Goal: Use online tool/utility: Utilize a website feature to perform a specific function

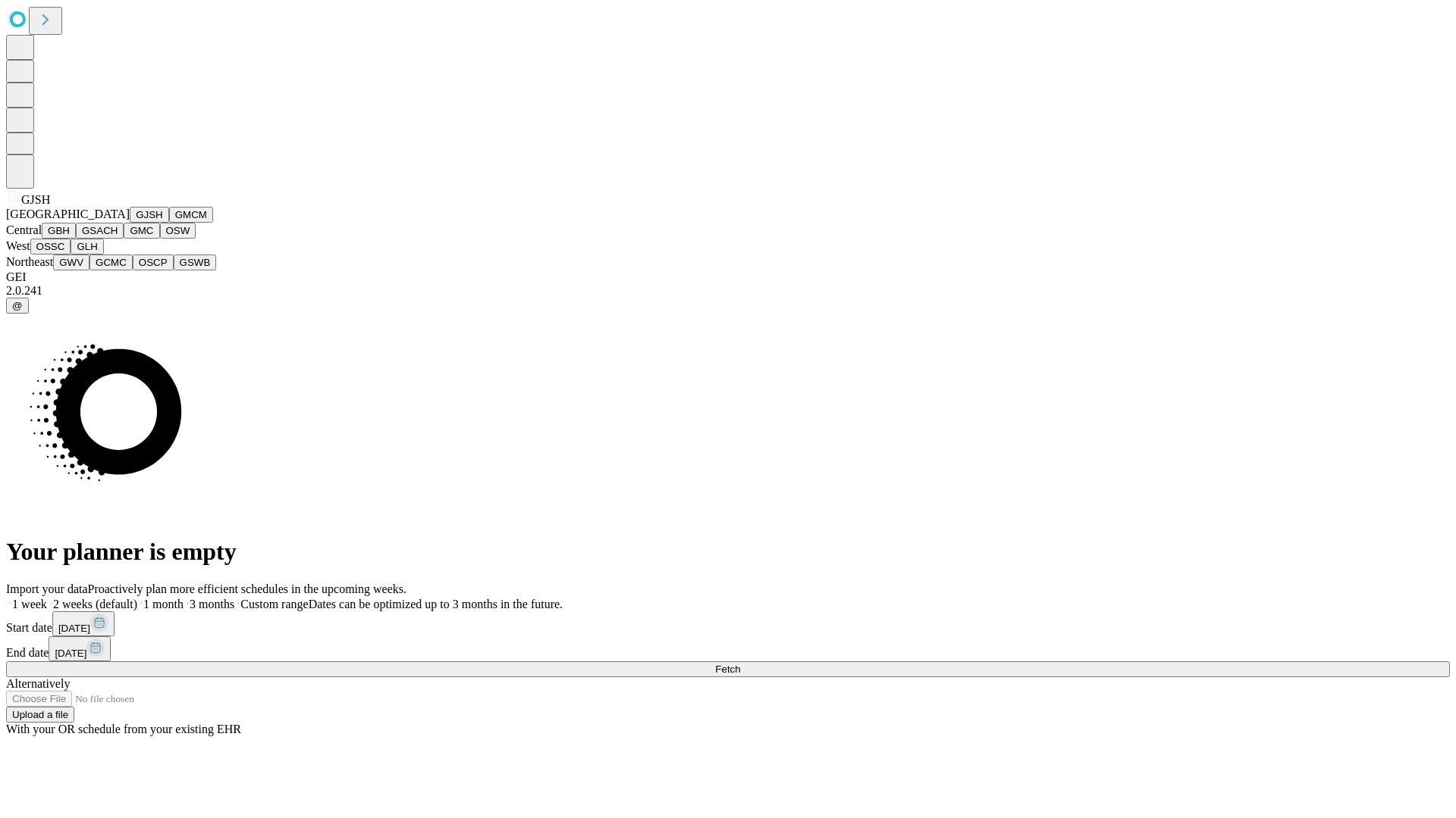
click at [129, 223] on button "GJSH" at bounding box center [149, 215] width 39 height 16
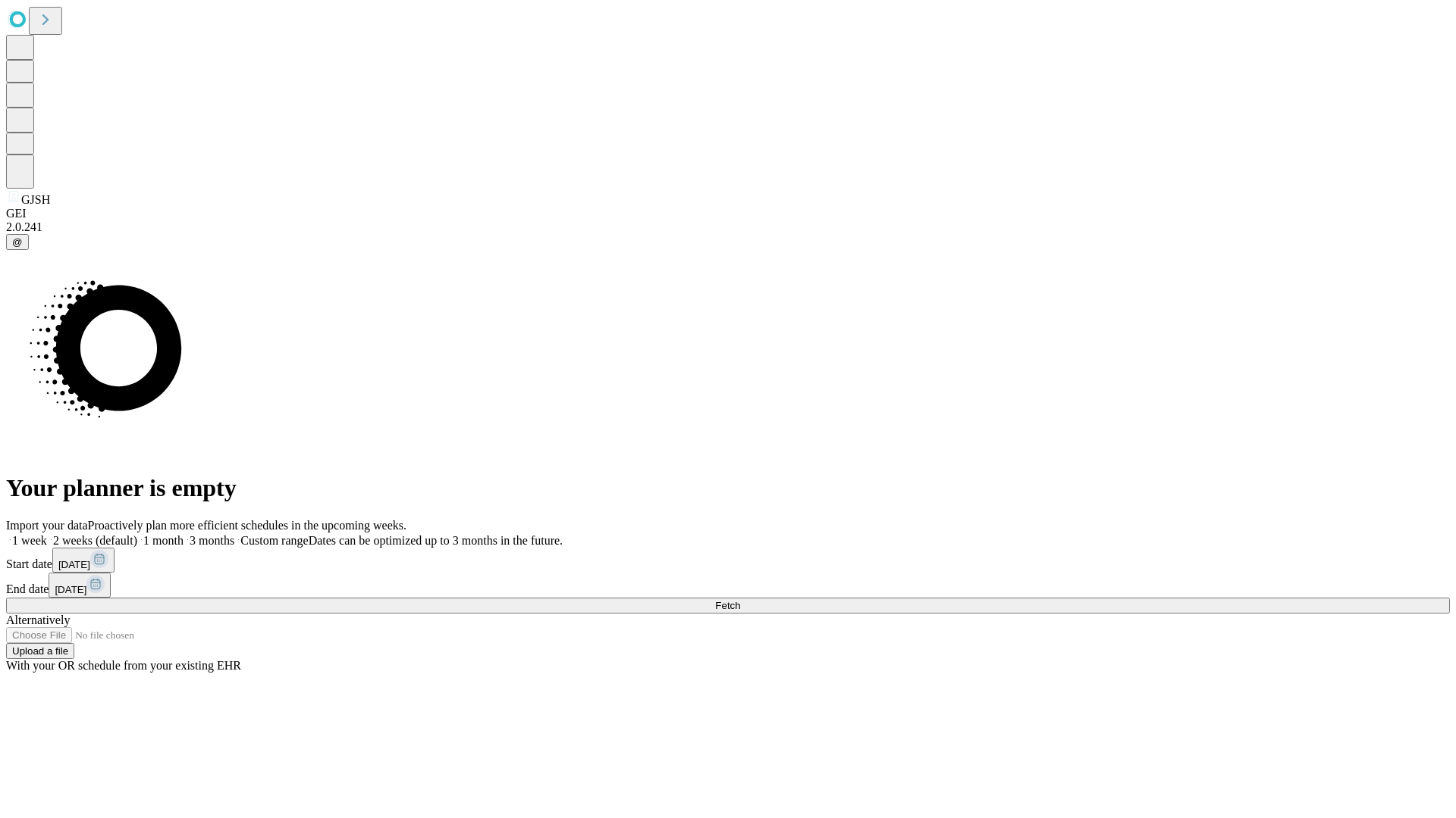
click at [184, 534] on label "1 month" at bounding box center [160, 540] width 46 height 12
click at [740, 600] on span "Fetch" at bounding box center [728, 605] width 25 height 12
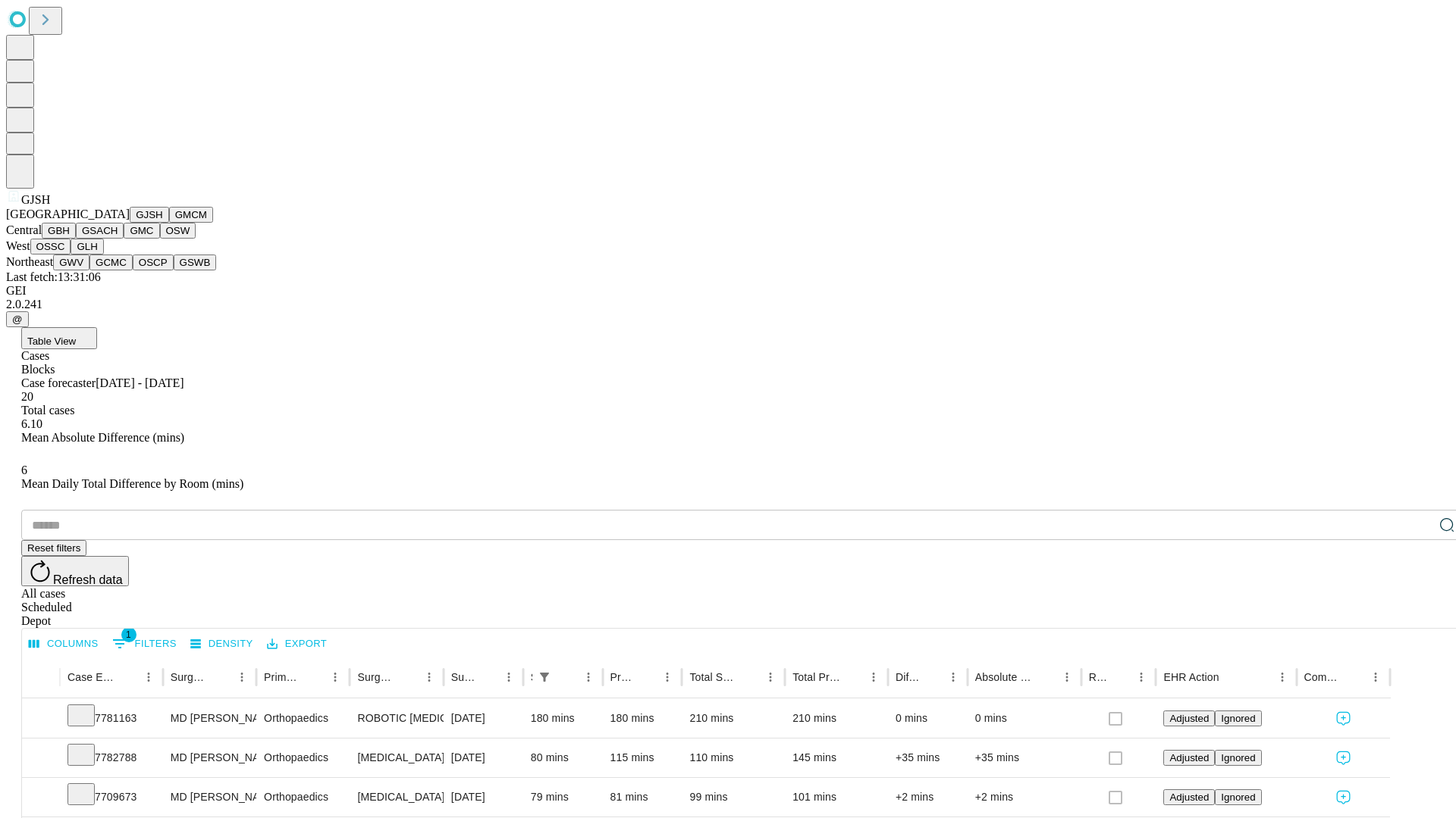
click at [169, 223] on button "GMCM" at bounding box center [191, 215] width 44 height 16
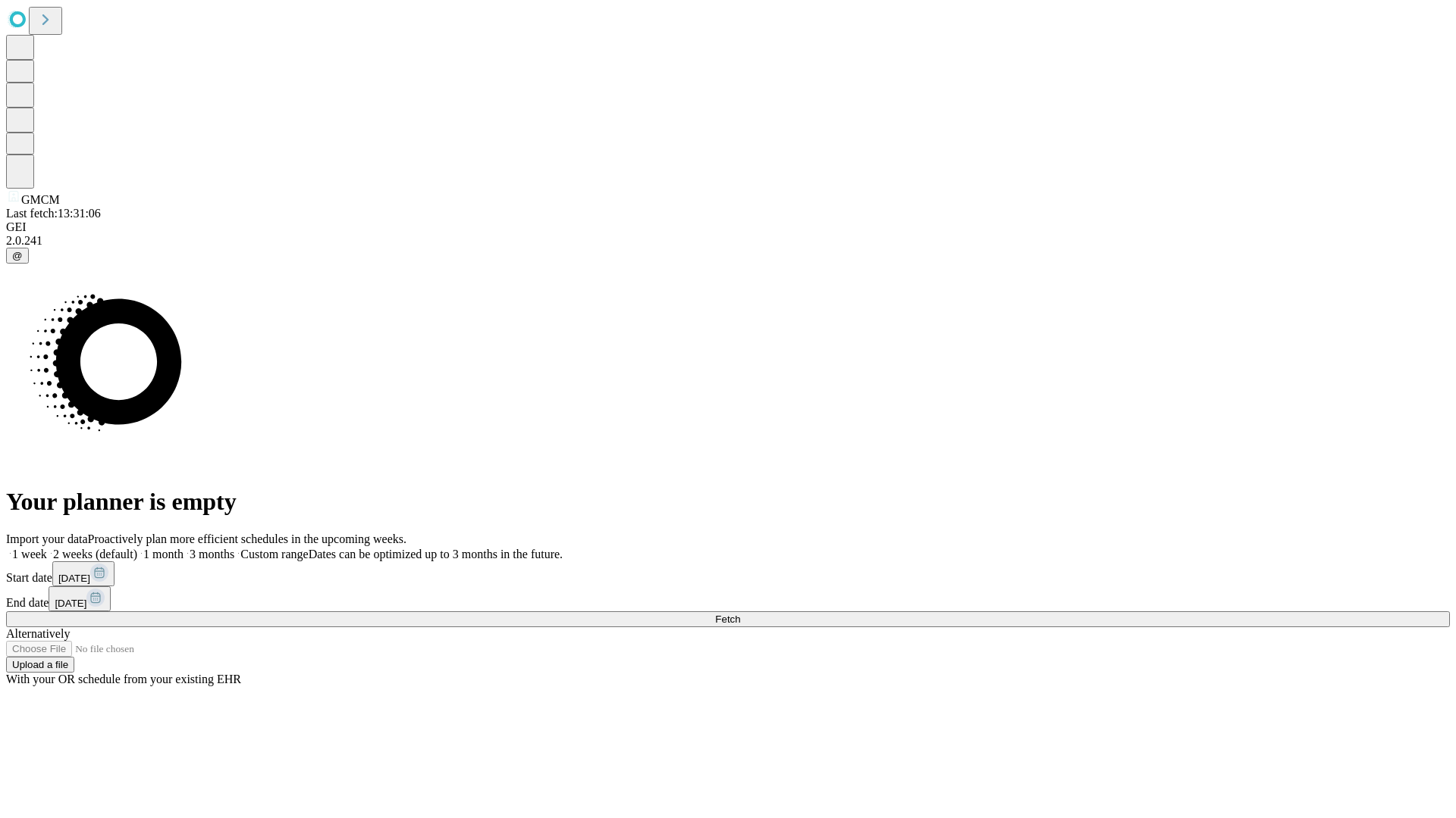
click at [184, 548] on label "1 month" at bounding box center [160, 554] width 46 height 12
click at [740, 614] on span "Fetch" at bounding box center [728, 619] width 25 height 12
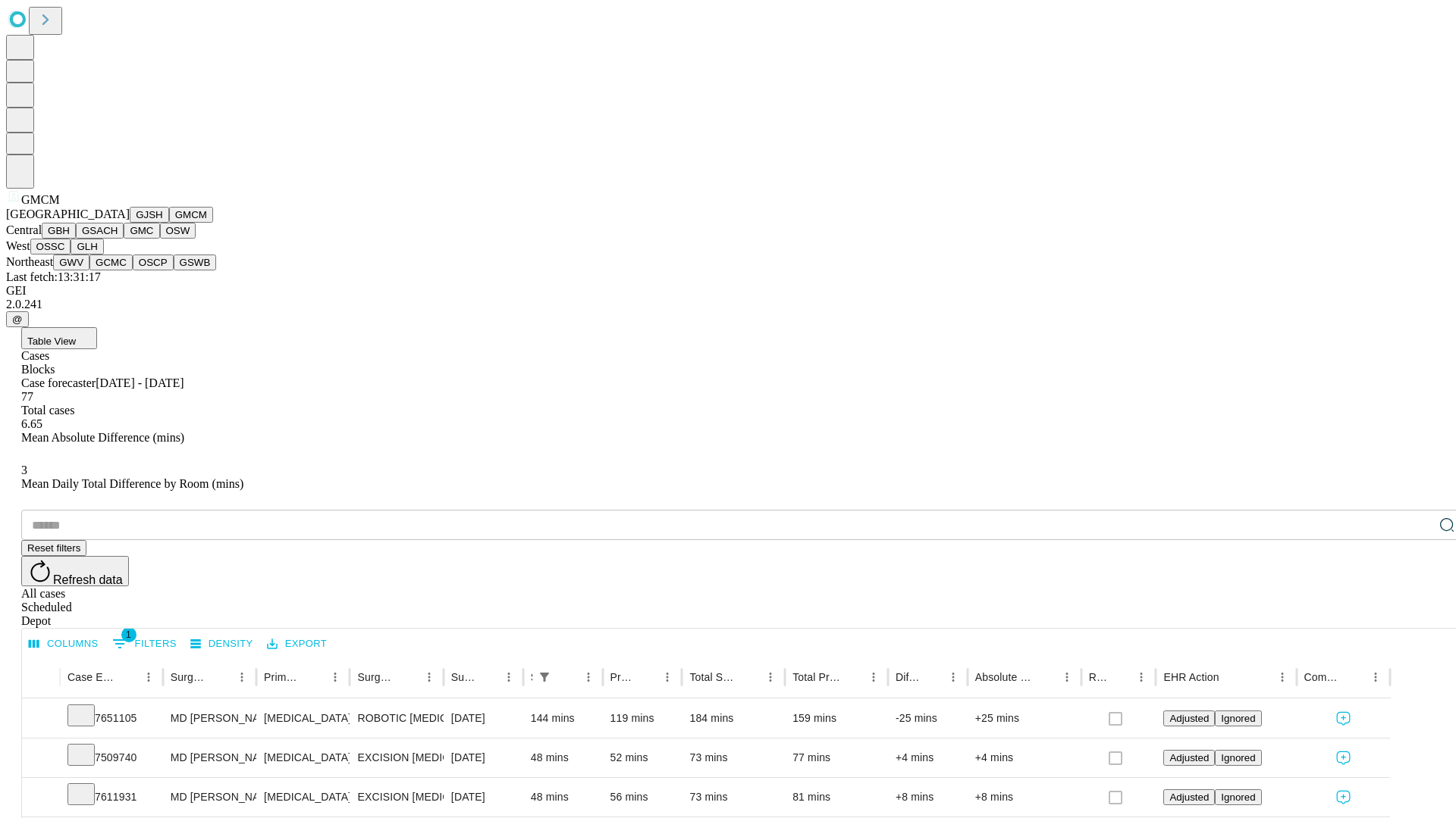
click at [76, 239] on button "GBH" at bounding box center [59, 231] width 34 height 16
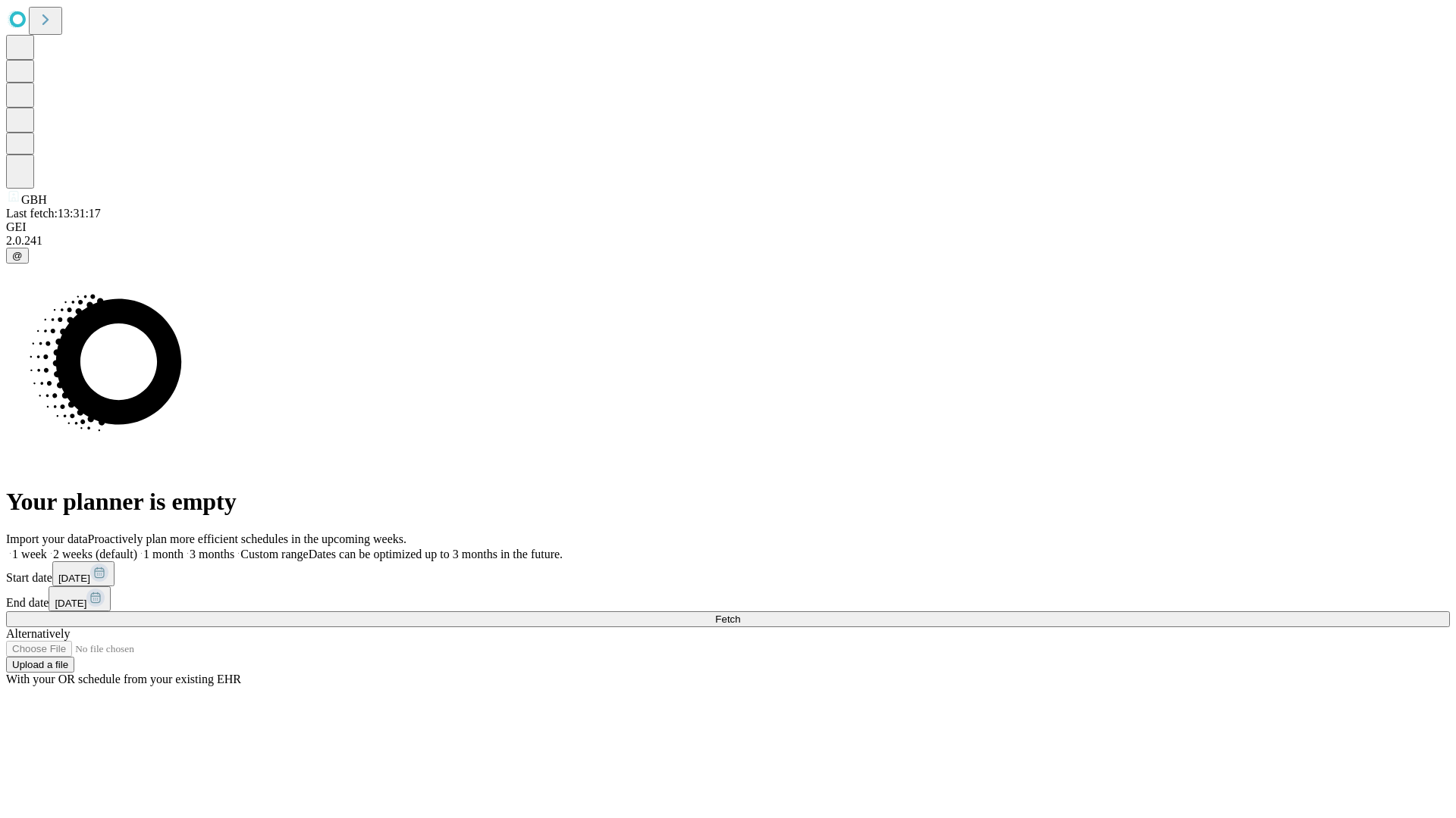
click at [184, 548] on label "1 month" at bounding box center [160, 554] width 46 height 12
click at [740, 614] on span "Fetch" at bounding box center [728, 619] width 25 height 12
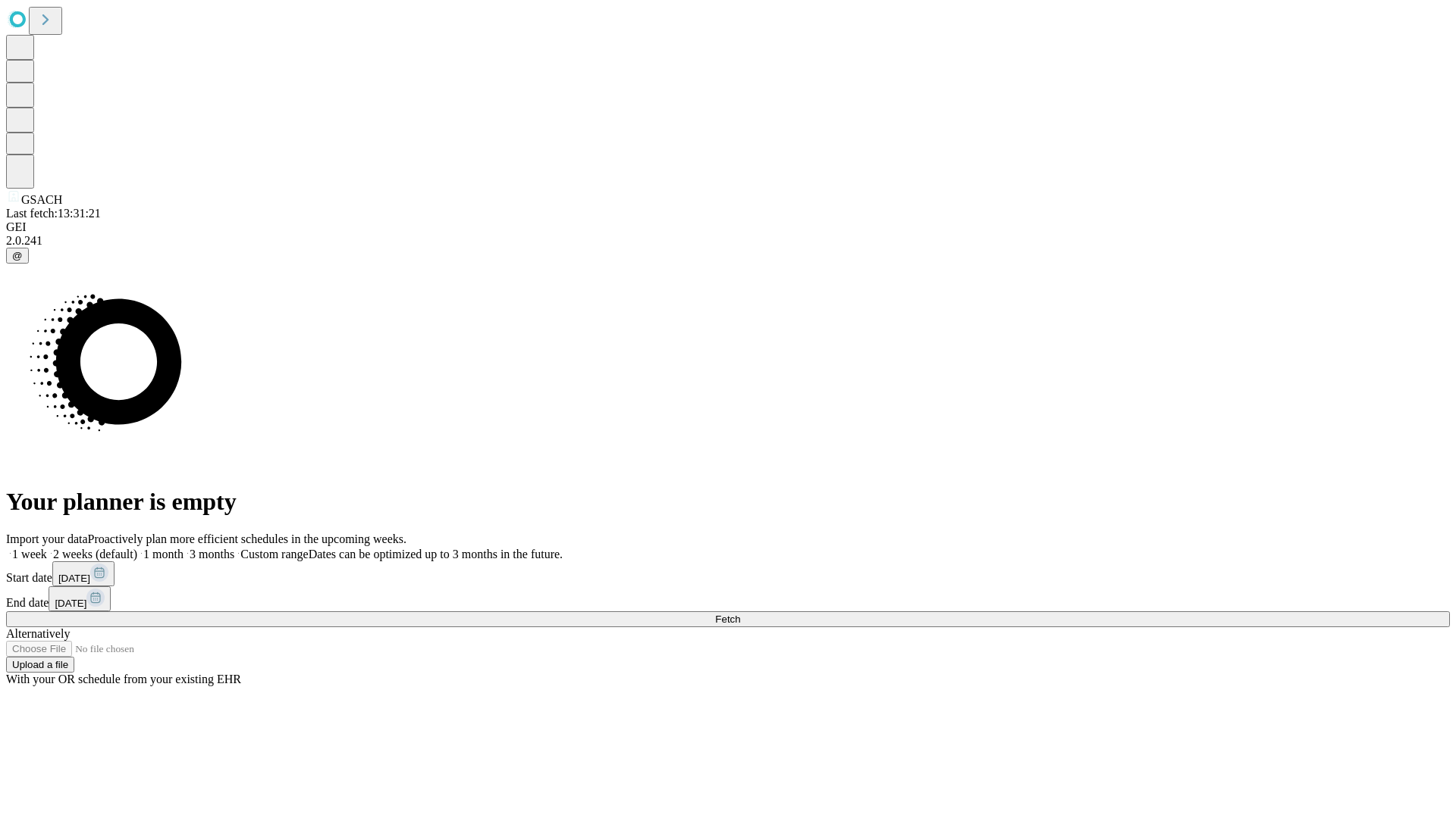
click at [184, 548] on label "1 month" at bounding box center [160, 554] width 46 height 12
click at [740, 614] on span "Fetch" at bounding box center [728, 619] width 25 height 12
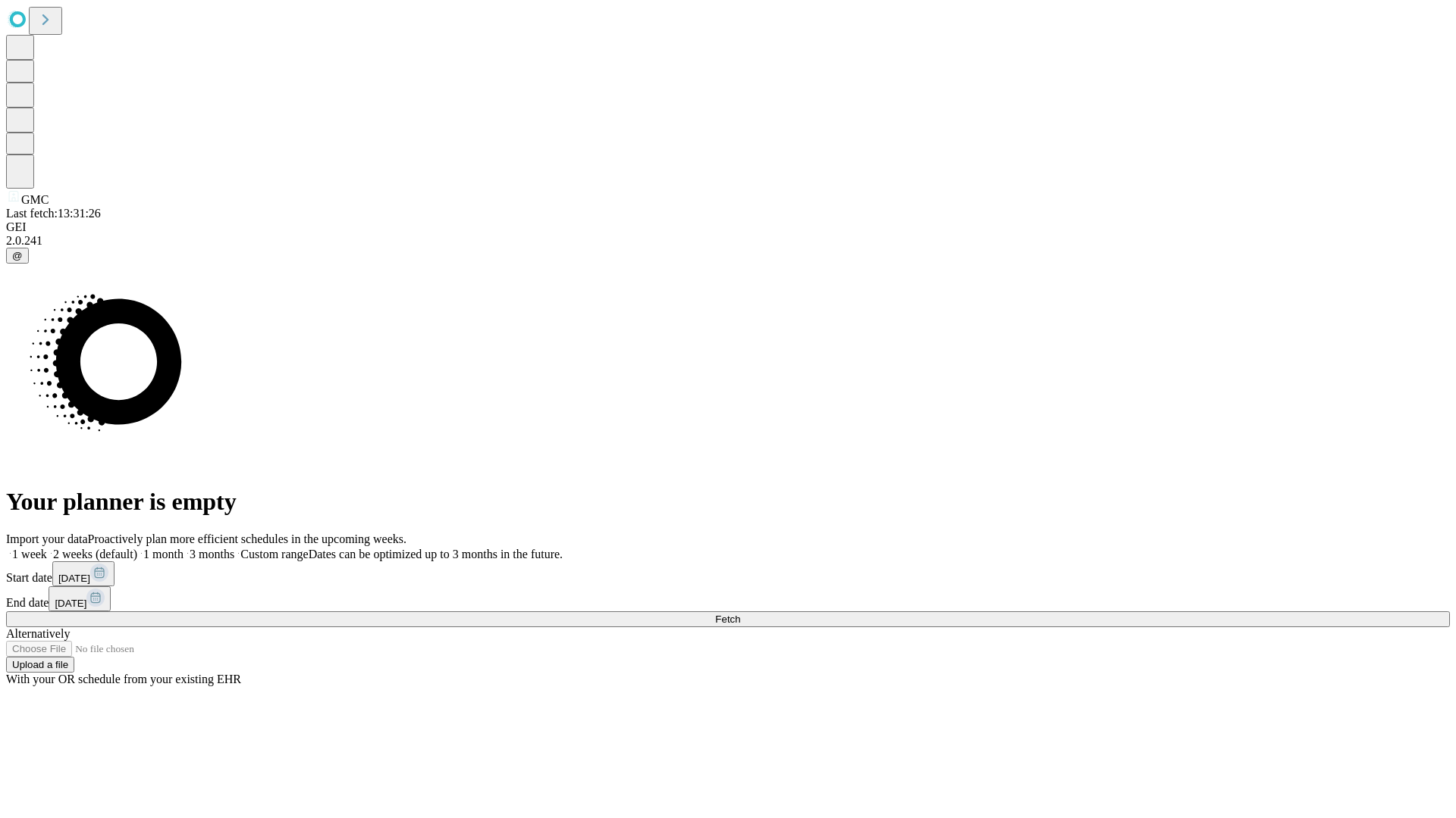
click at [184, 548] on label "1 month" at bounding box center [160, 554] width 46 height 12
click at [740, 614] on span "Fetch" at bounding box center [728, 619] width 25 height 12
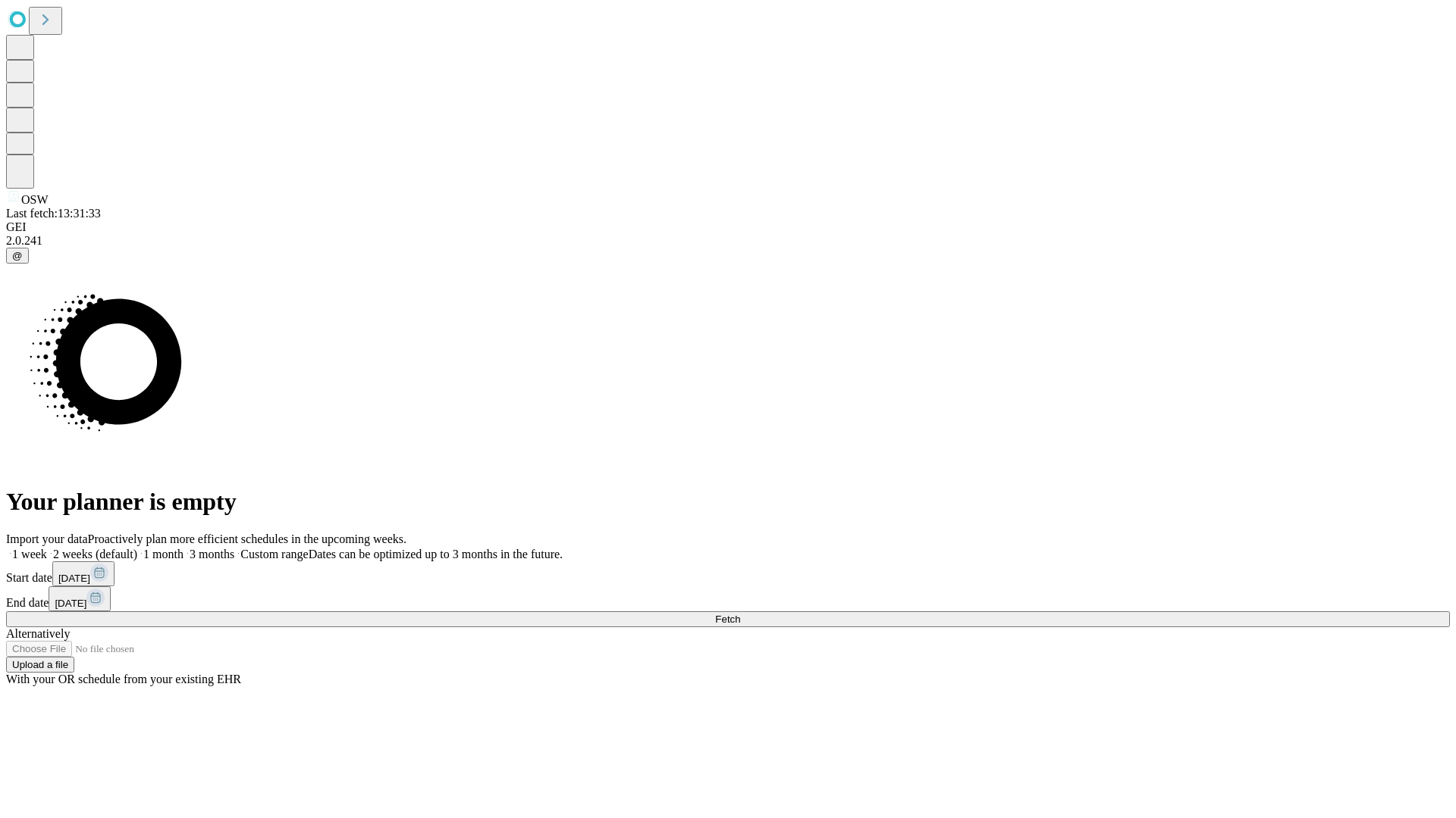
click at [184, 548] on label "1 month" at bounding box center [160, 554] width 46 height 12
click at [740, 614] on span "Fetch" at bounding box center [728, 619] width 25 height 12
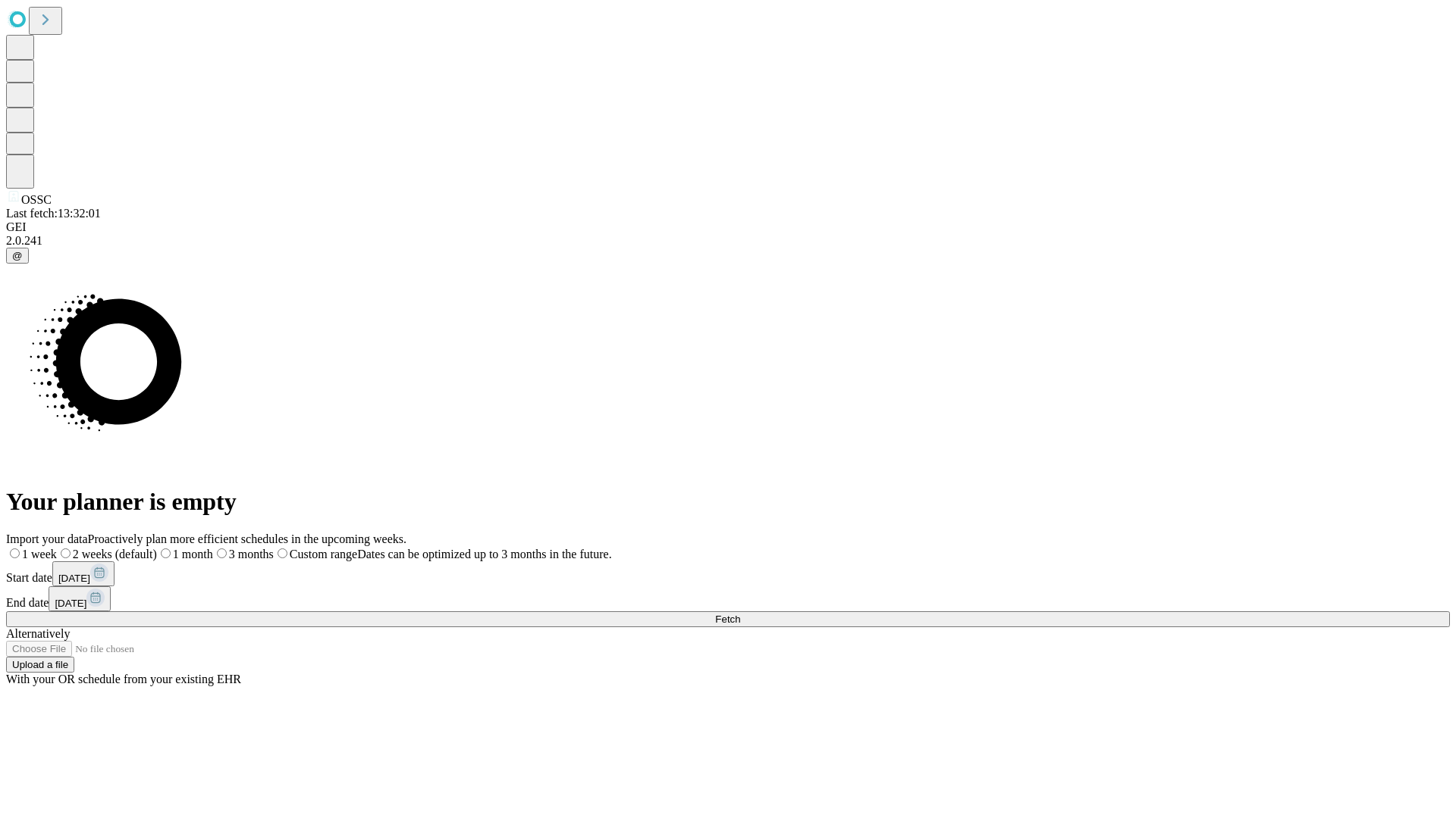
click at [213, 548] on label "1 month" at bounding box center [185, 554] width 56 height 12
click at [740, 614] on span "Fetch" at bounding box center [728, 619] width 25 height 12
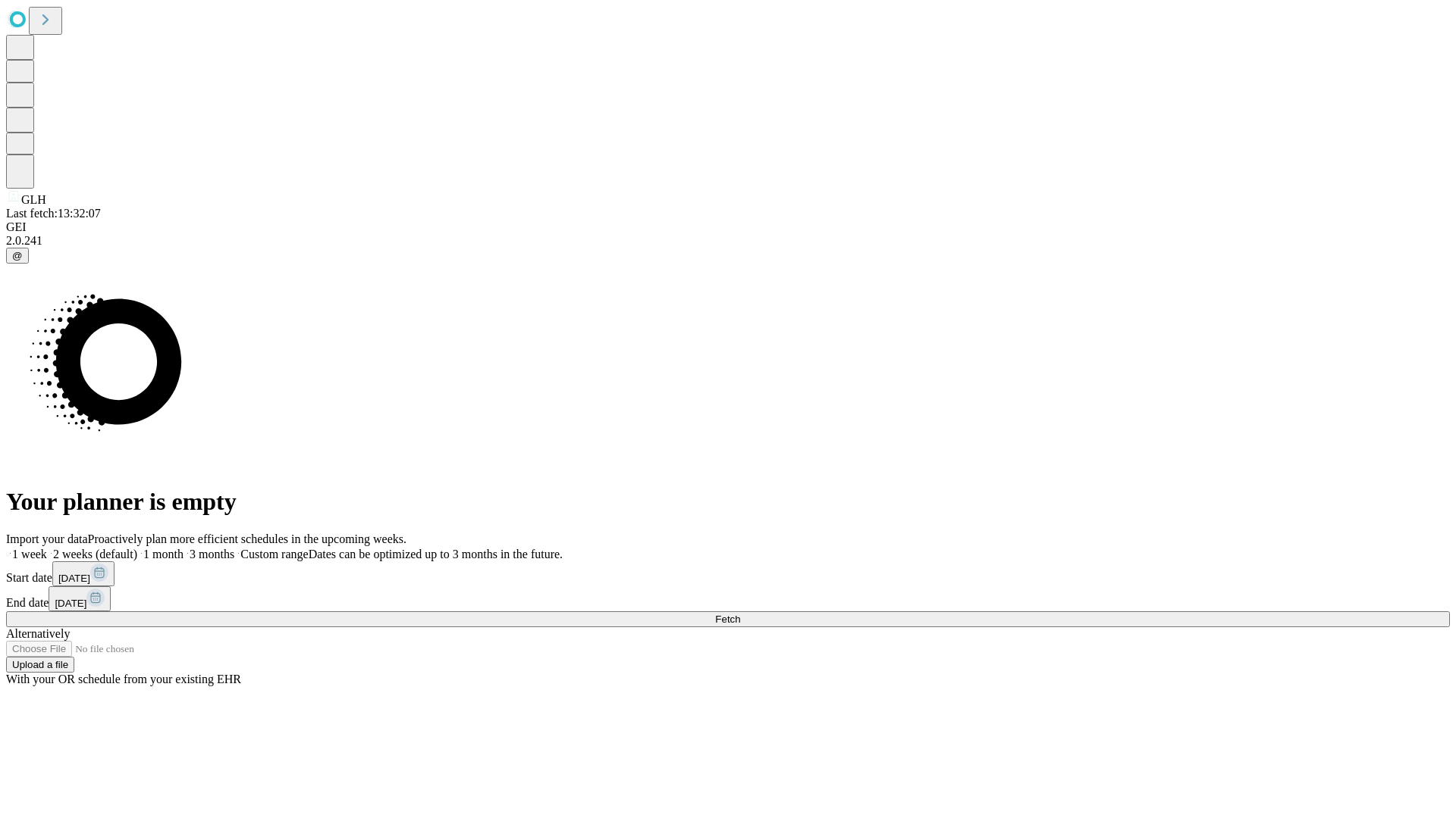
click at [184, 548] on label "1 month" at bounding box center [160, 554] width 46 height 12
click at [740, 614] on span "Fetch" at bounding box center [728, 619] width 25 height 12
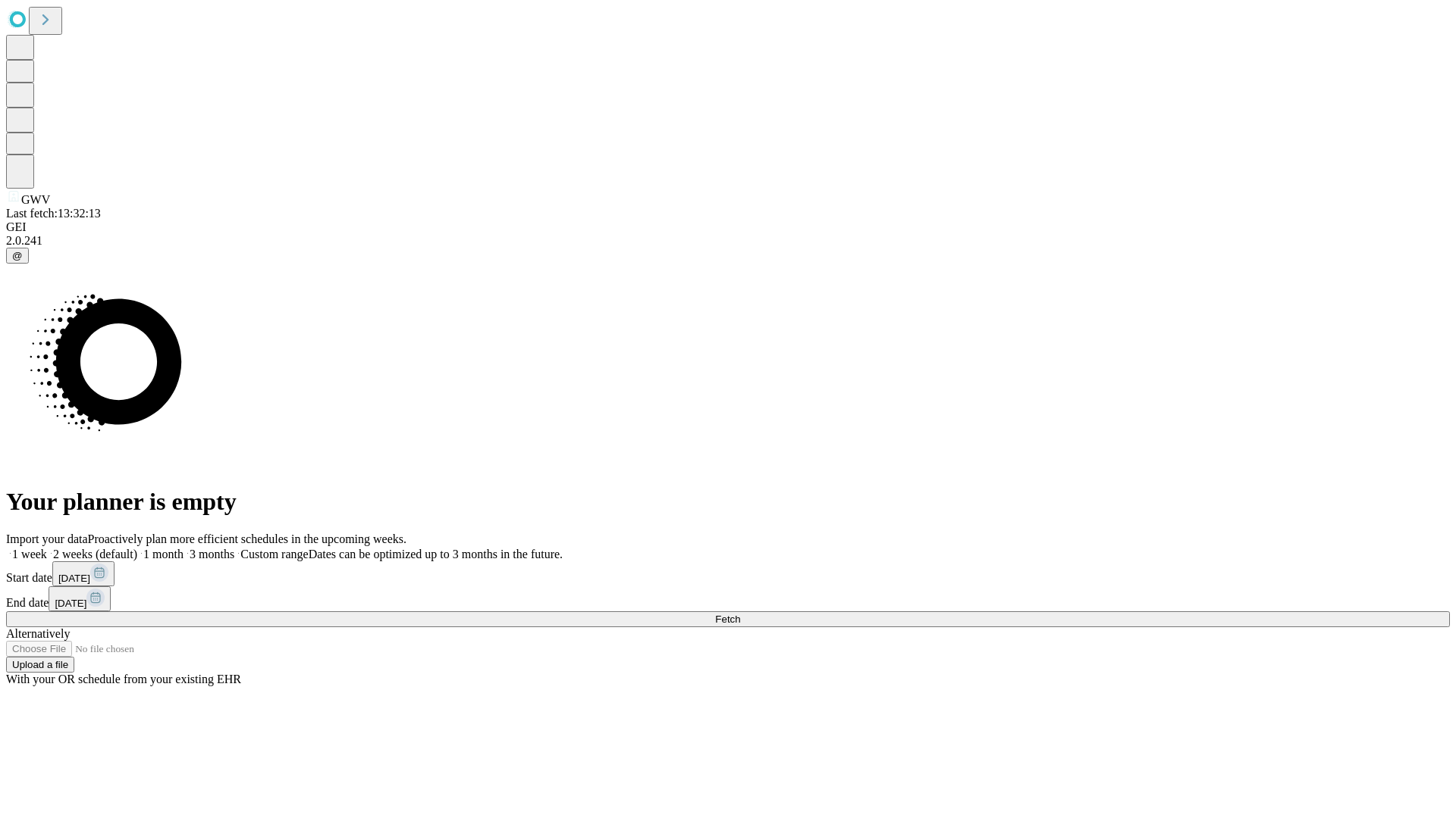
click at [184, 548] on label "1 month" at bounding box center [160, 554] width 46 height 12
click at [740, 614] on span "Fetch" at bounding box center [728, 619] width 25 height 12
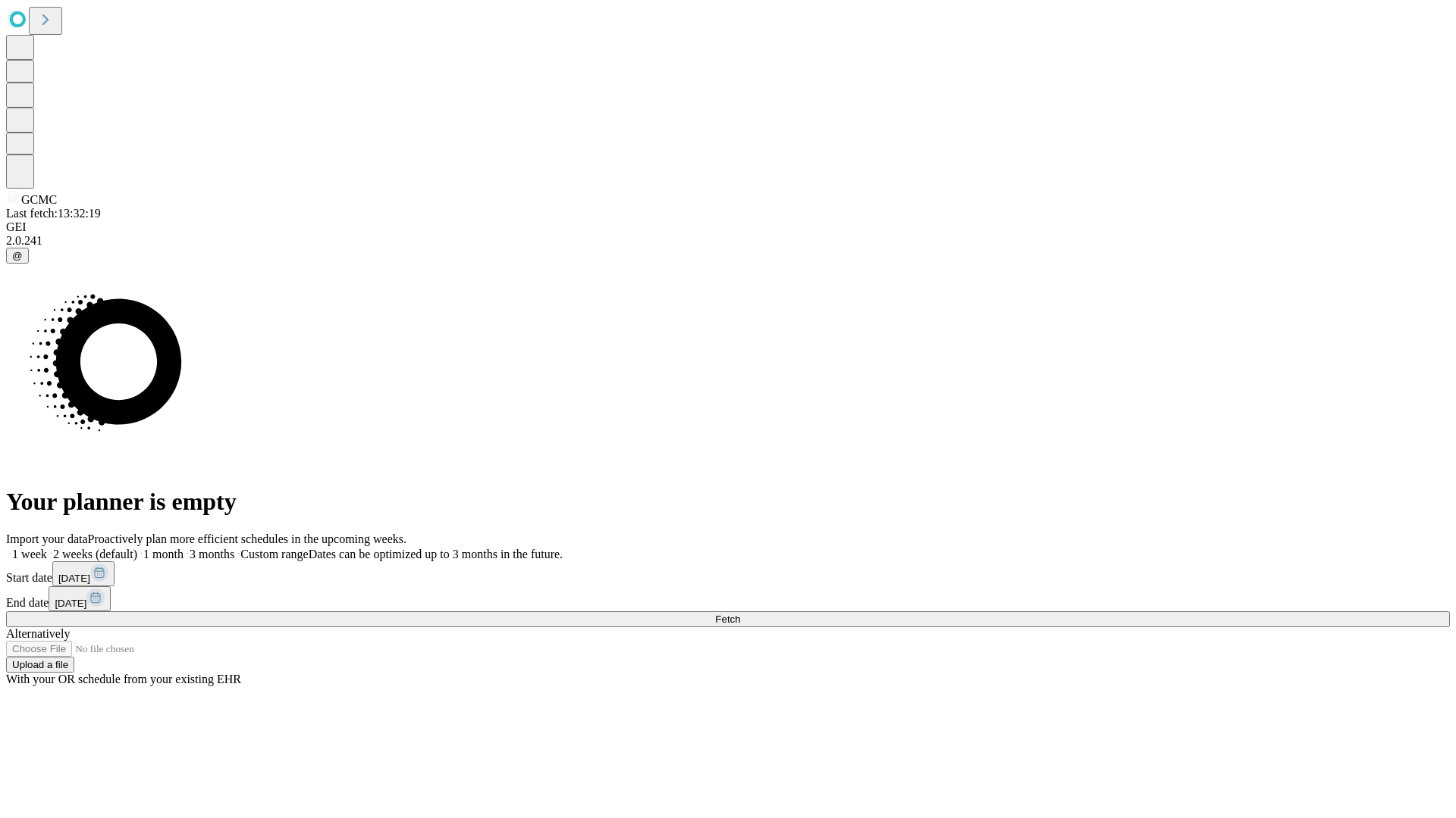
click at [184, 548] on label "1 month" at bounding box center [160, 554] width 46 height 12
click at [740, 614] on span "Fetch" at bounding box center [728, 619] width 25 height 12
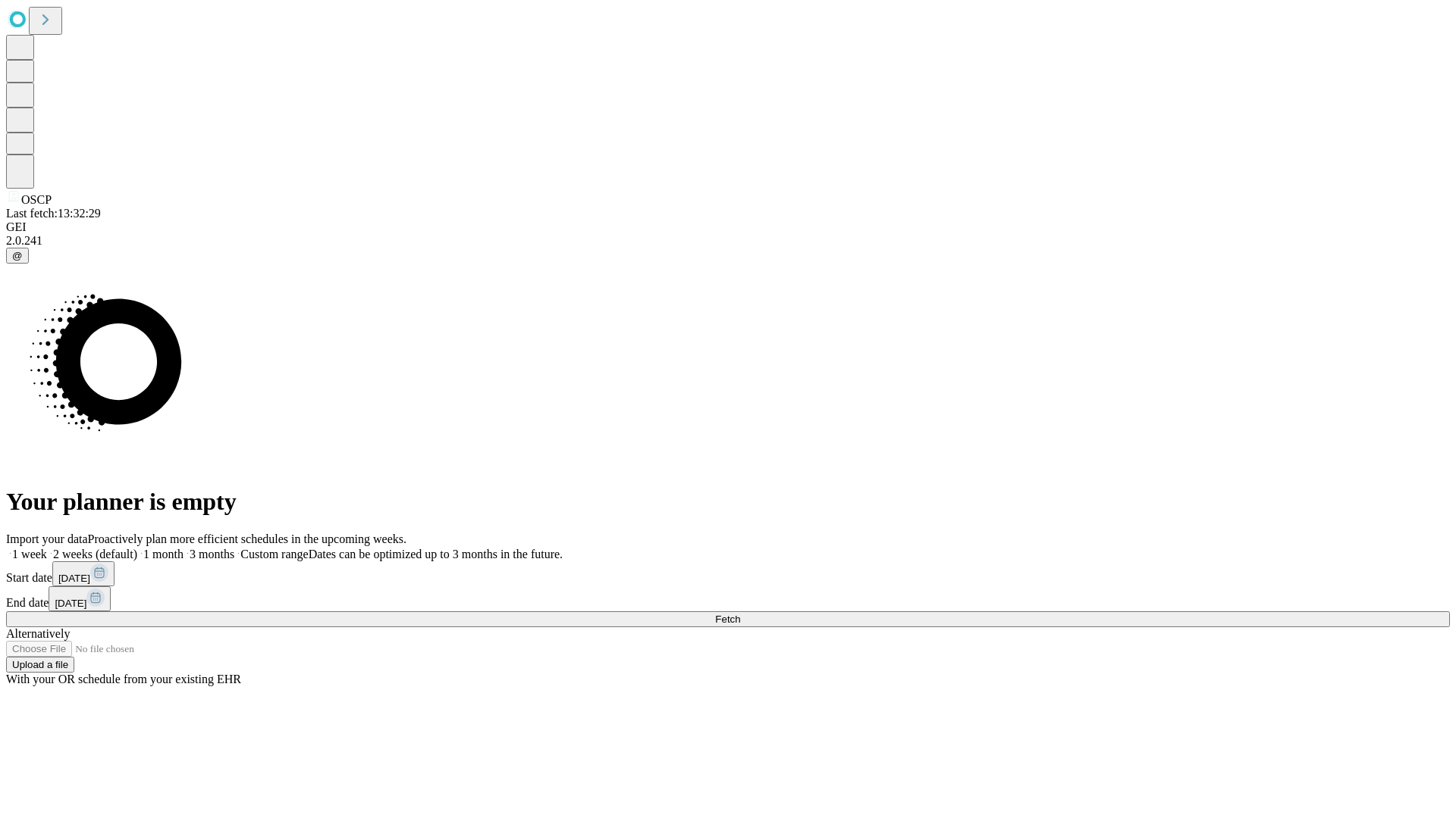
click at [740, 614] on span "Fetch" at bounding box center [728, 619] width 25 height 12
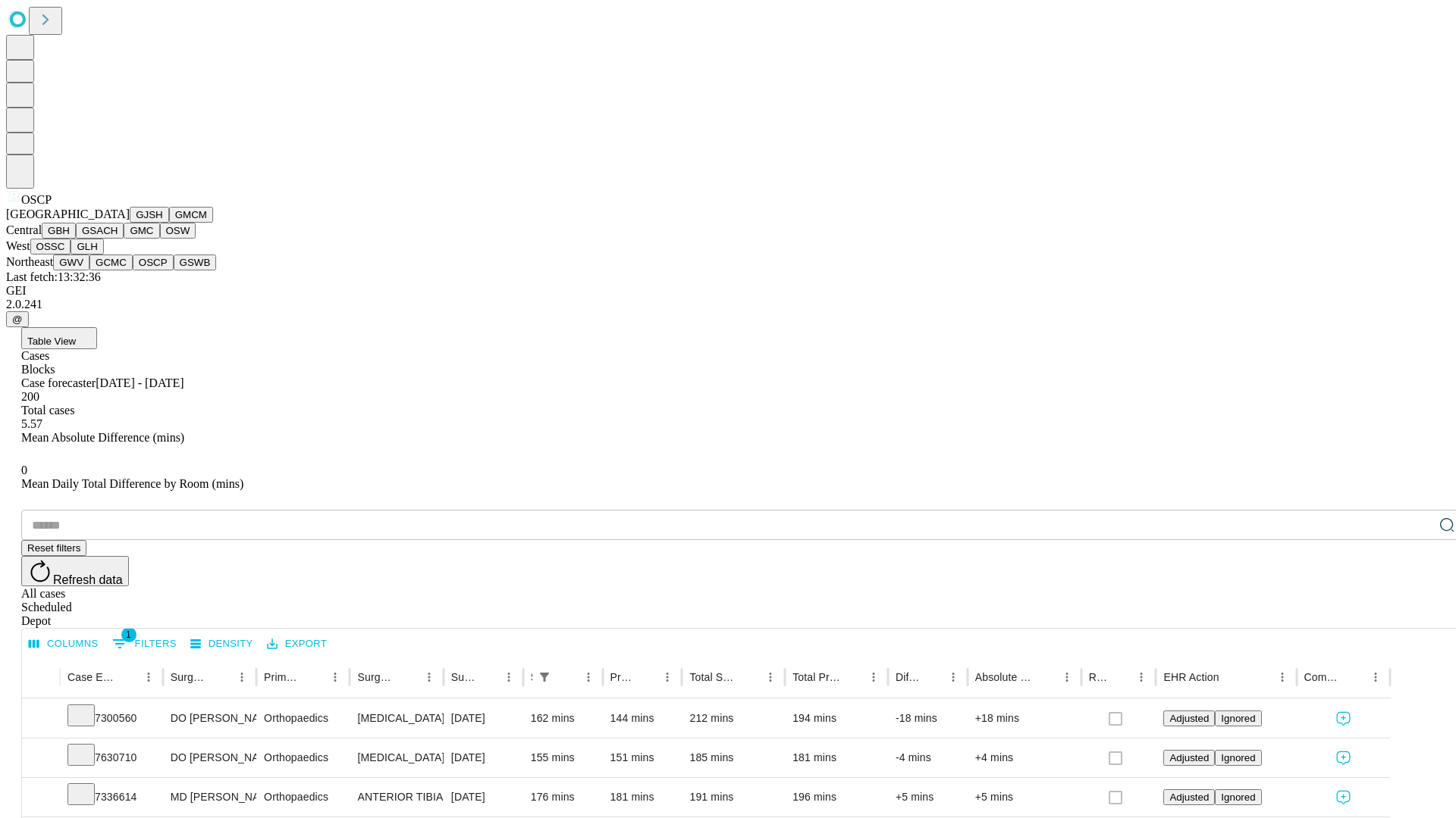
click at [174, 271] on button "GSWB" at bounding box center [195, 263] width 43 height 16
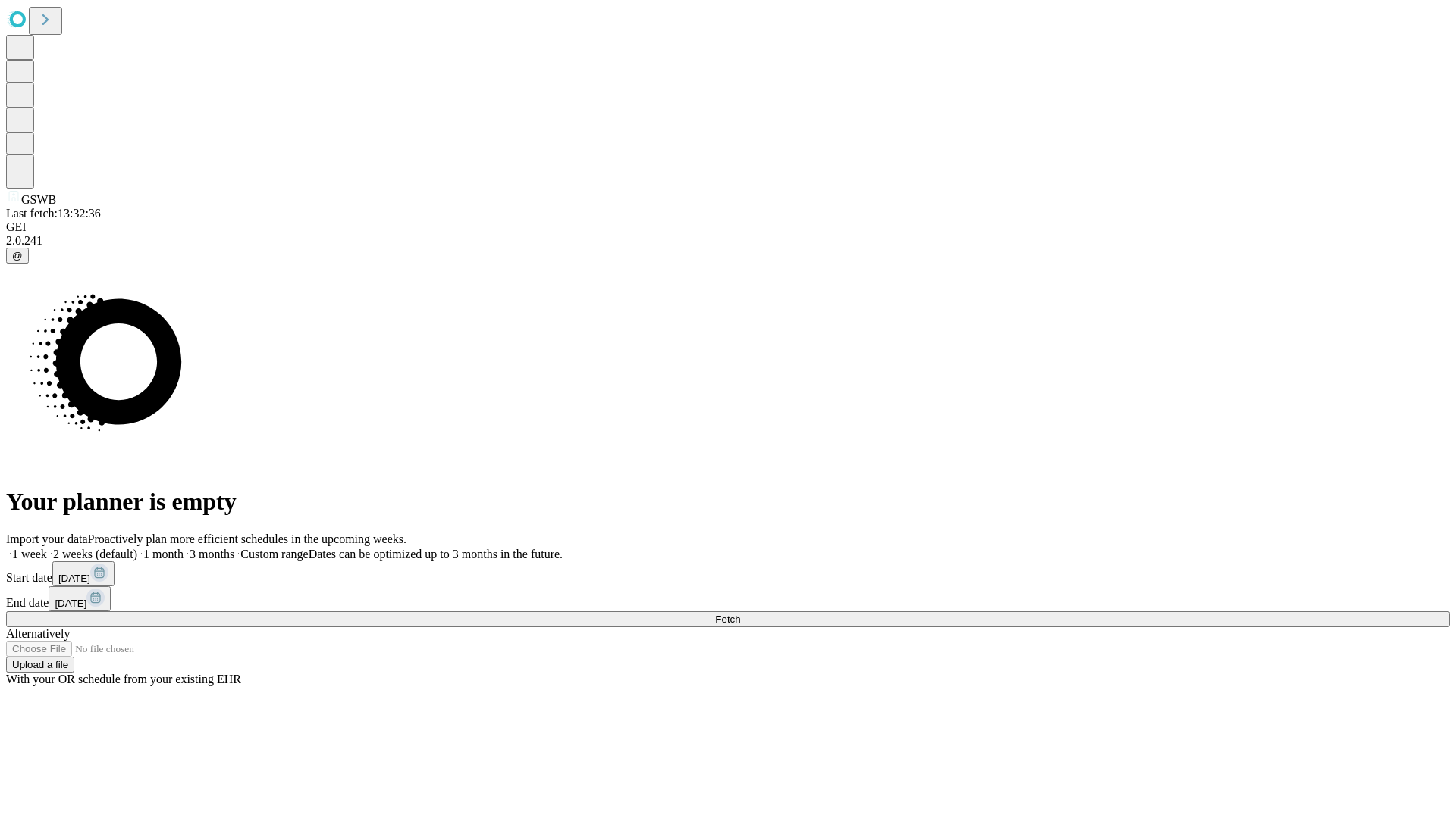
click at [184, 548] on label "1 month" at bounding box center [160, 554] width 46 height 12
click at [740, 614] on span "Fetch" at bounding box center [728, 619] width 25 height 12
